Goal: Information Seeking & Learning: Learn about a topic

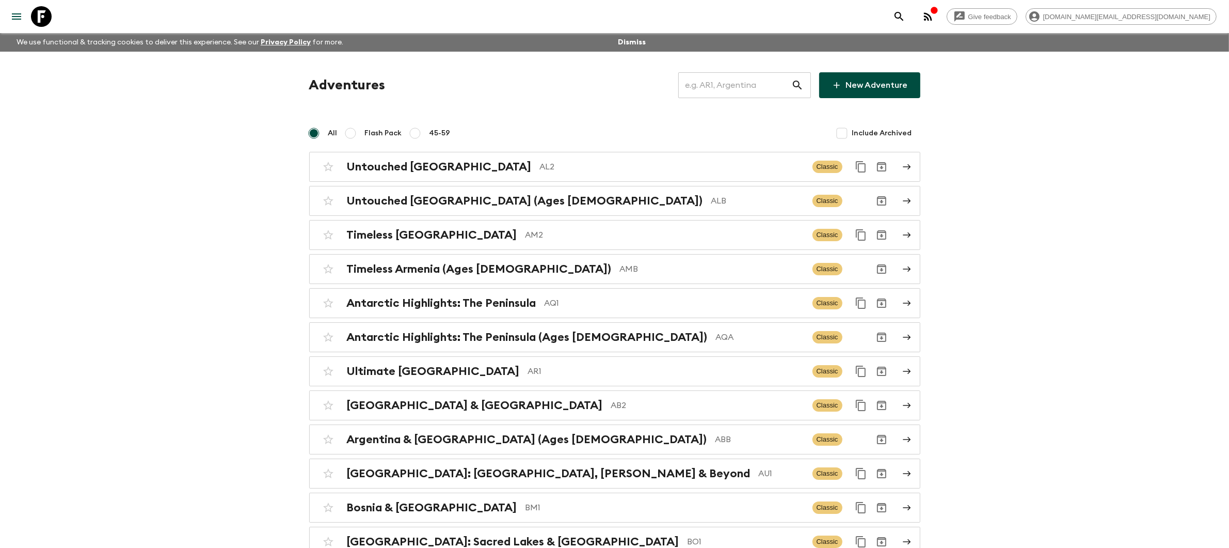
click at [754, 83] on input "text" at bounding box center [734, 85] width 113 height 29
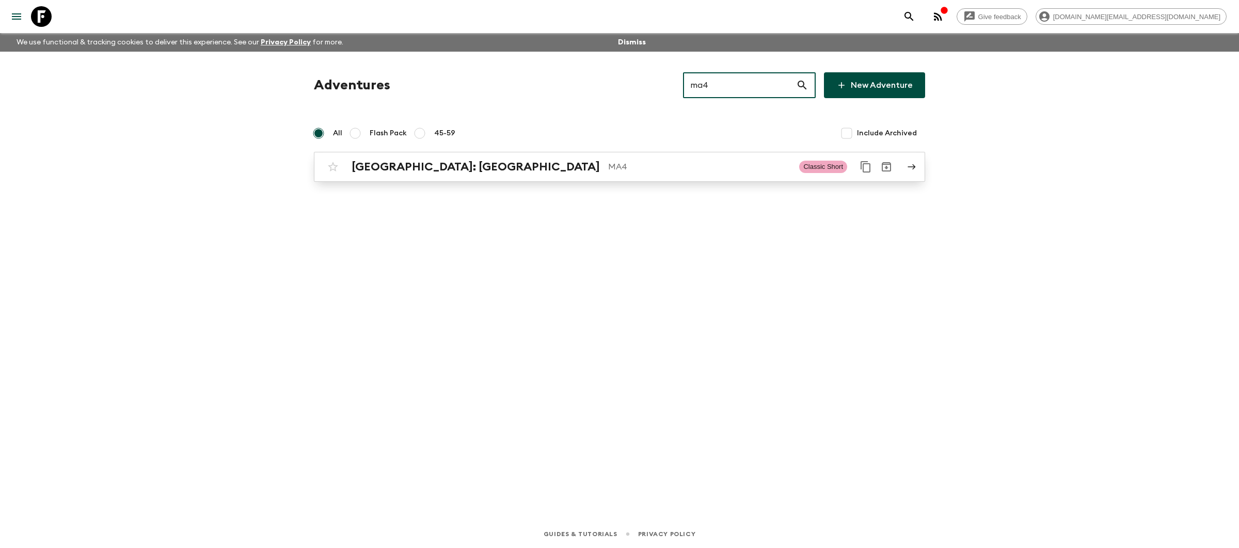
type input "ma4"
click at [710, 165] on p "MA4" at bounding box center [699, 167] width 183 height 12
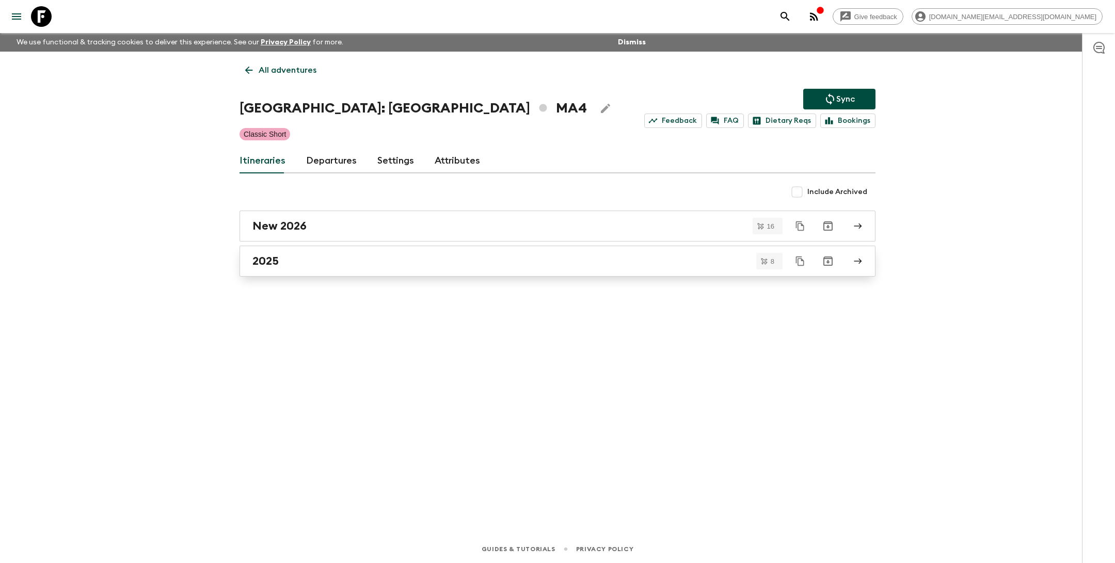
click at [325, 271] on link "2025" at bounding box center [558, 261] width 636 height 31
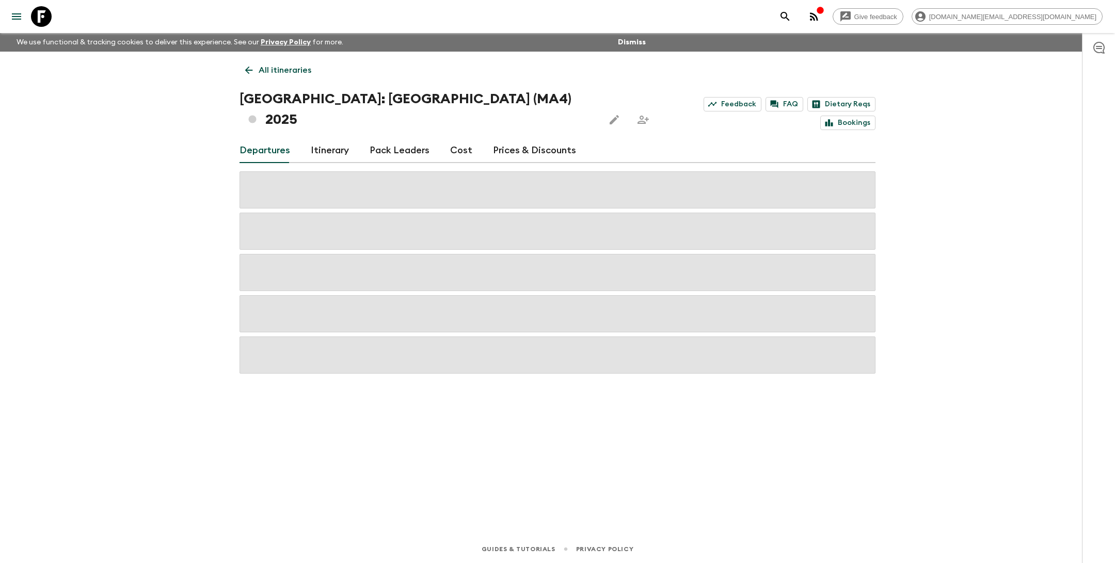
click at [522, 138] on link "Prices & Discounts" at bounding box center [534, 150] width 83 height 25
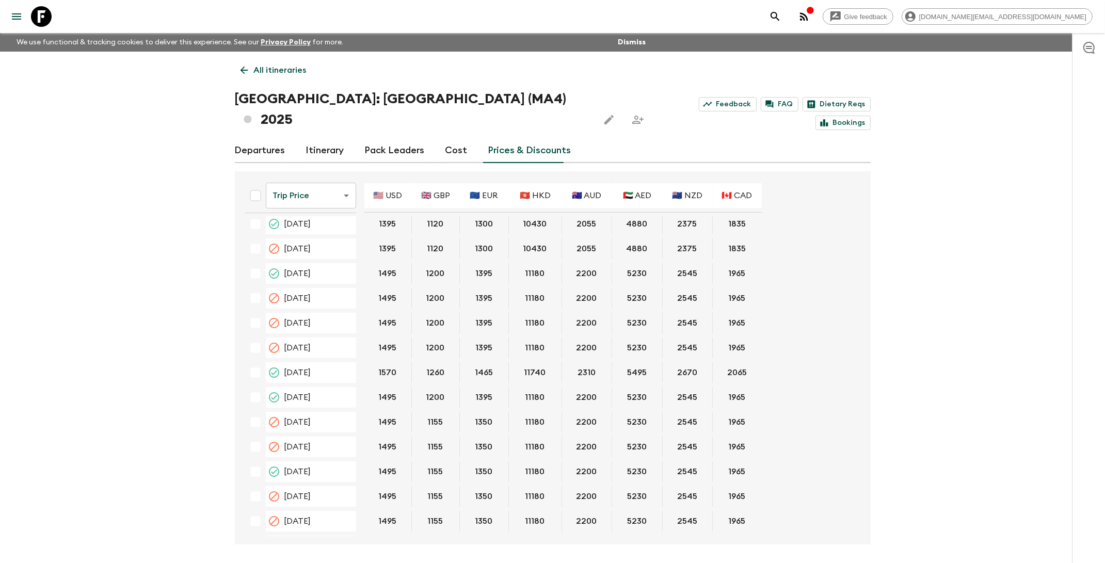
scroll to position [394, 0]
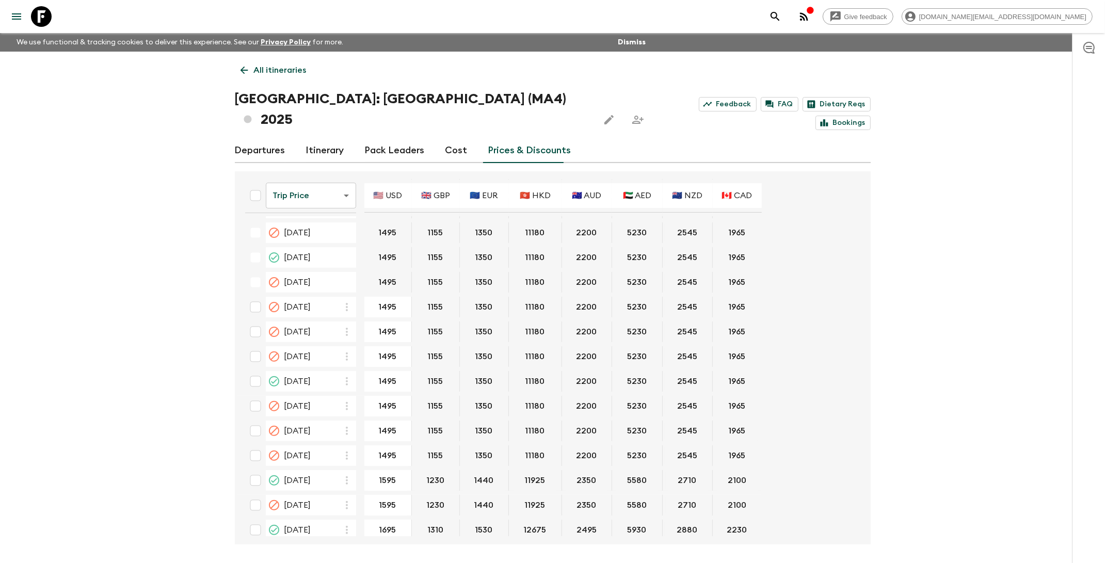
click at [268, 138] on link "Departures" at bounding box center [260, 150] width 51 height 25
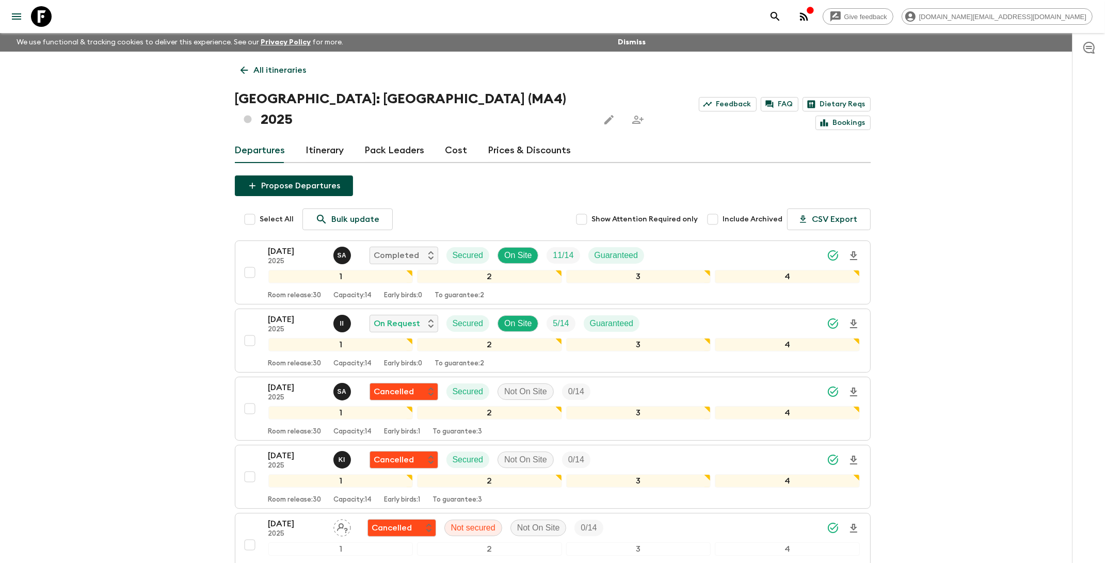
click at [520, 138] on link "Prices & Discounts" at bounding box center [529, 150] width 83 height 25
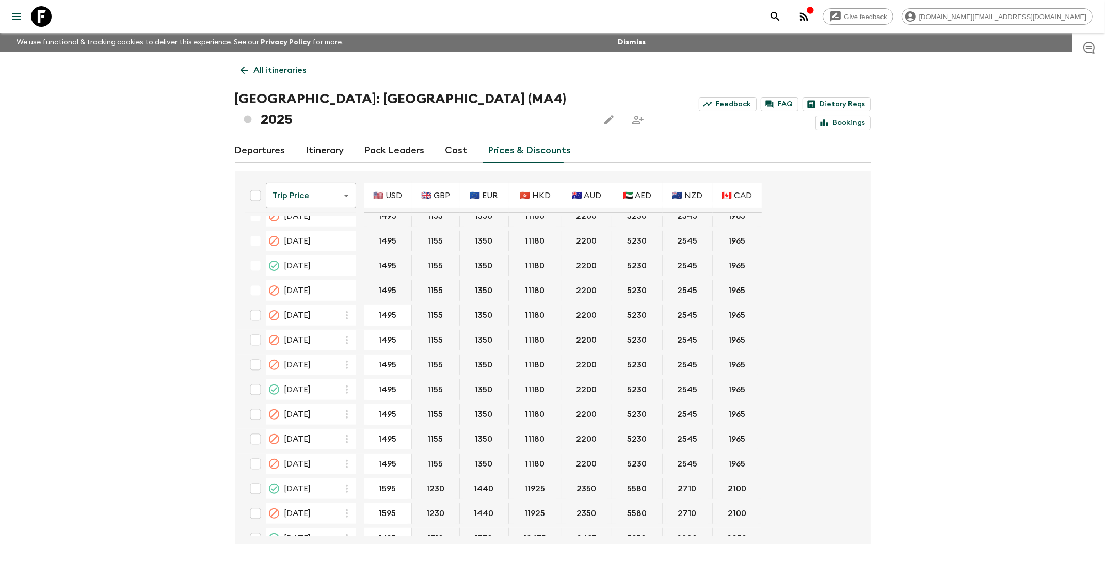
scroll to position [394, 0]
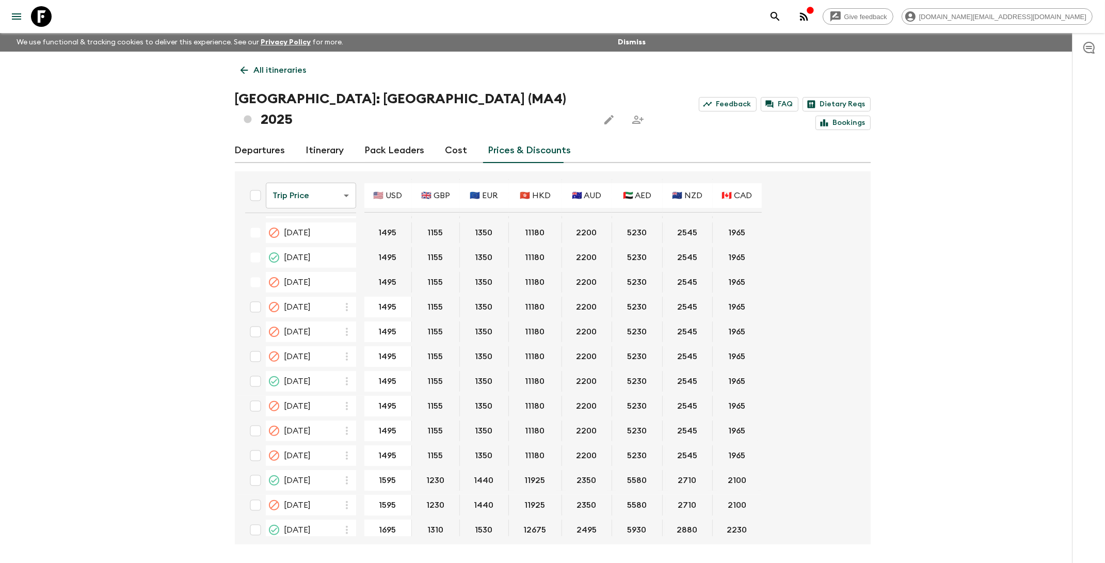
click at [451, 138] on link "Cost" at bounding box center [457, 150] width 22 height 25
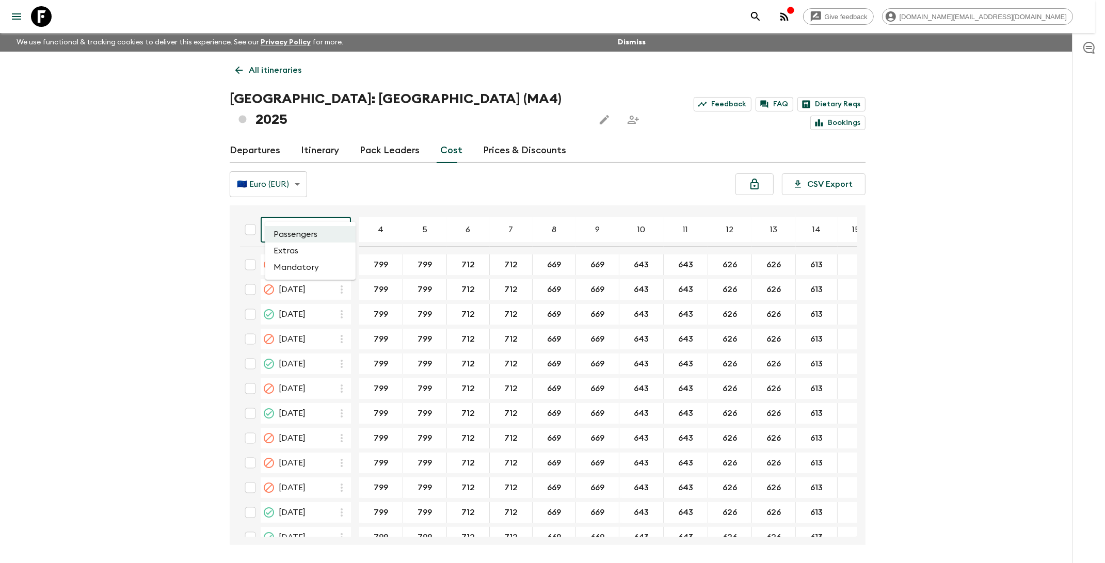
click at [333, 210] on body "Give feedback [DOMAIN_NAME][EMAIL_ADDRESS][DOMAIN_NAME] We use functional & tra…" at bounding box center [552, 301] width 1105 height 602
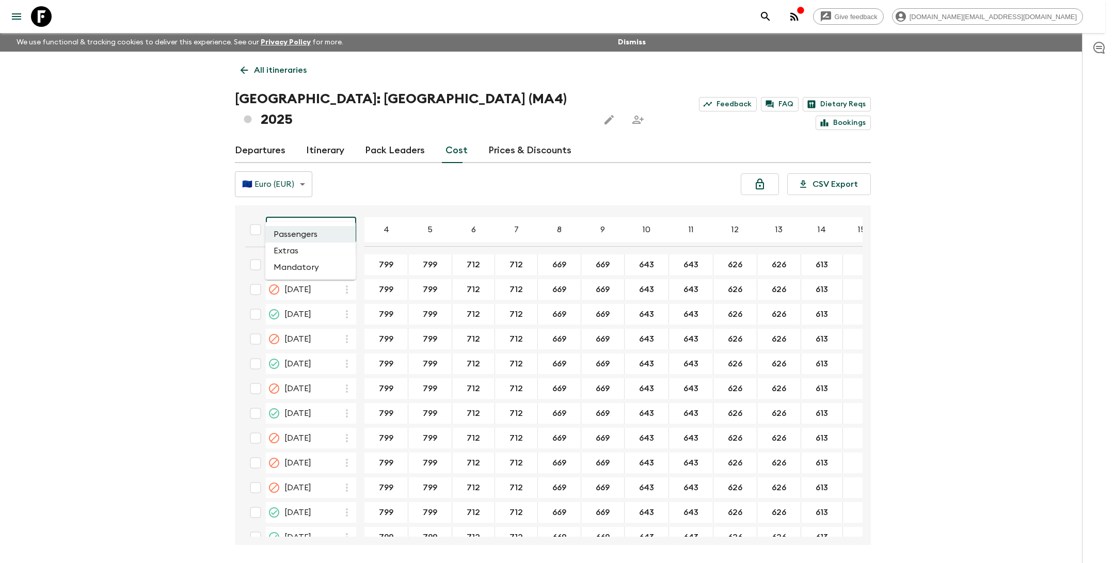
click at [306, 249] on li "Extras" at bounding box center [310, 251] width 90 height 17
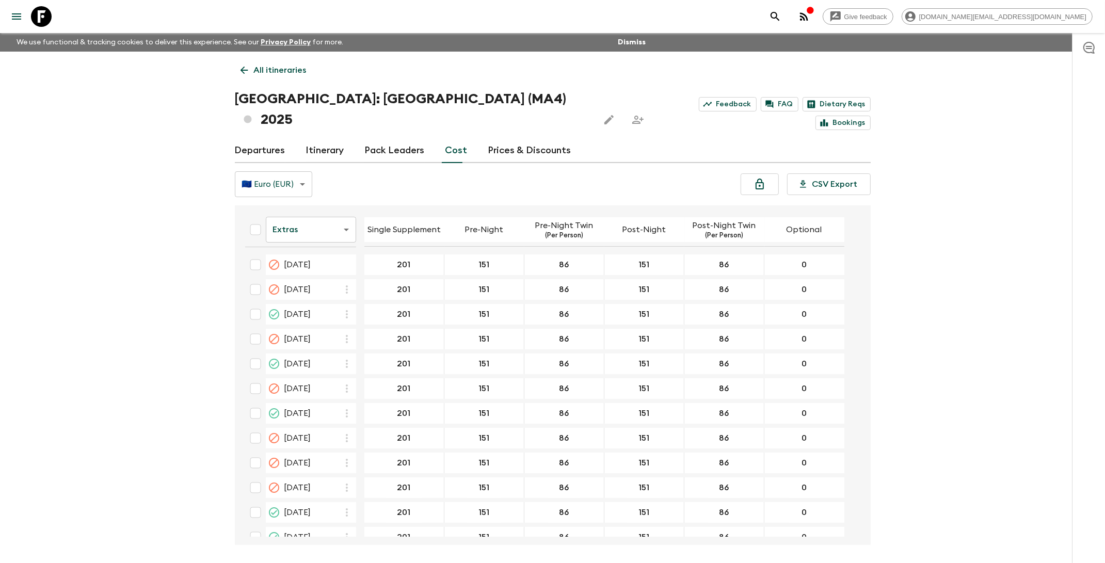
click at [264, 70] on p "All itineraries" at bounding box center [280, 70] width 53 height 12
